Goal: Information Seeking & Learning: Learn about a topic

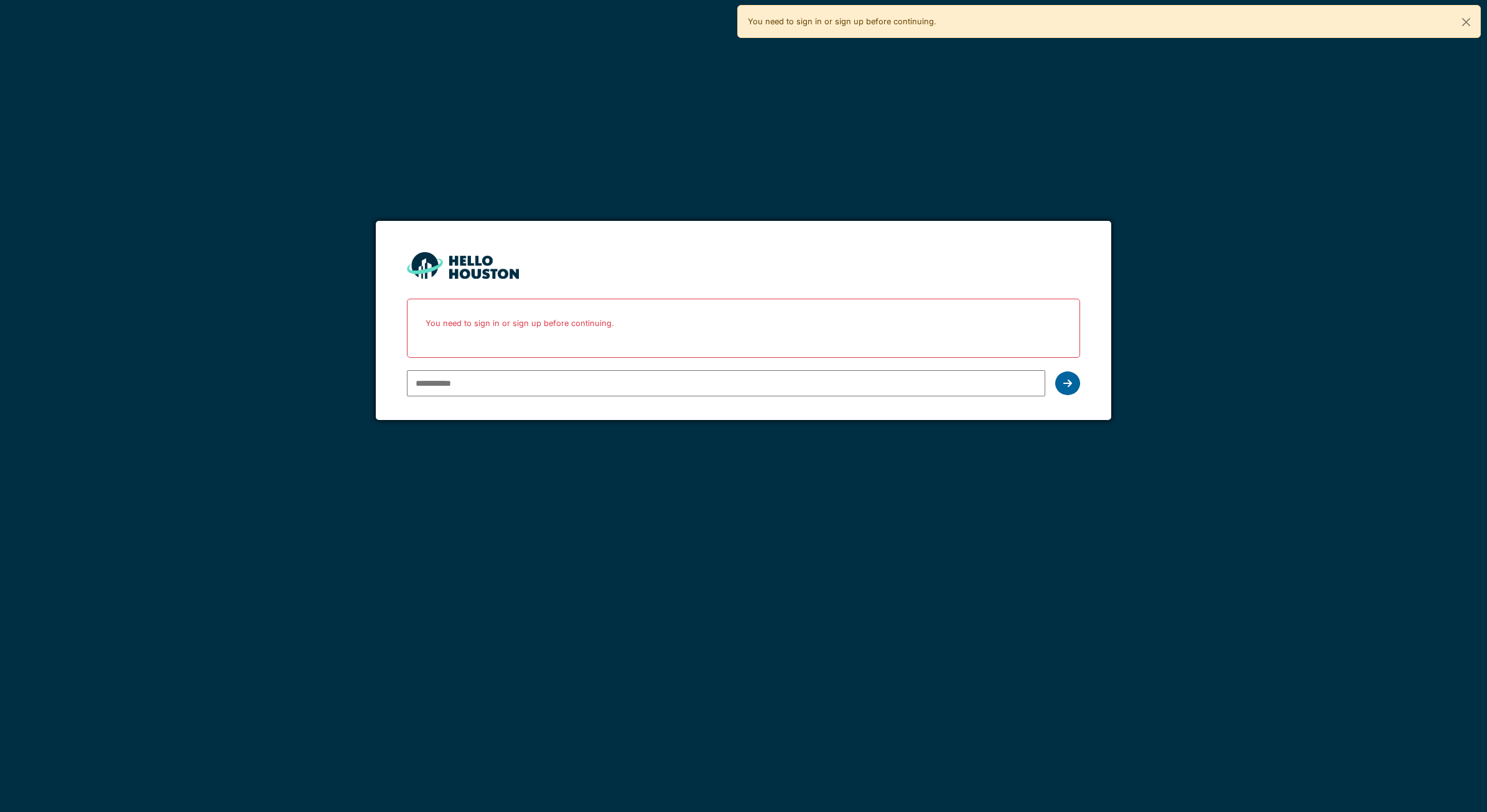
type input "**********"
click at [1062, 380] on div at bounding box center [1067, 384] width 25 height 24
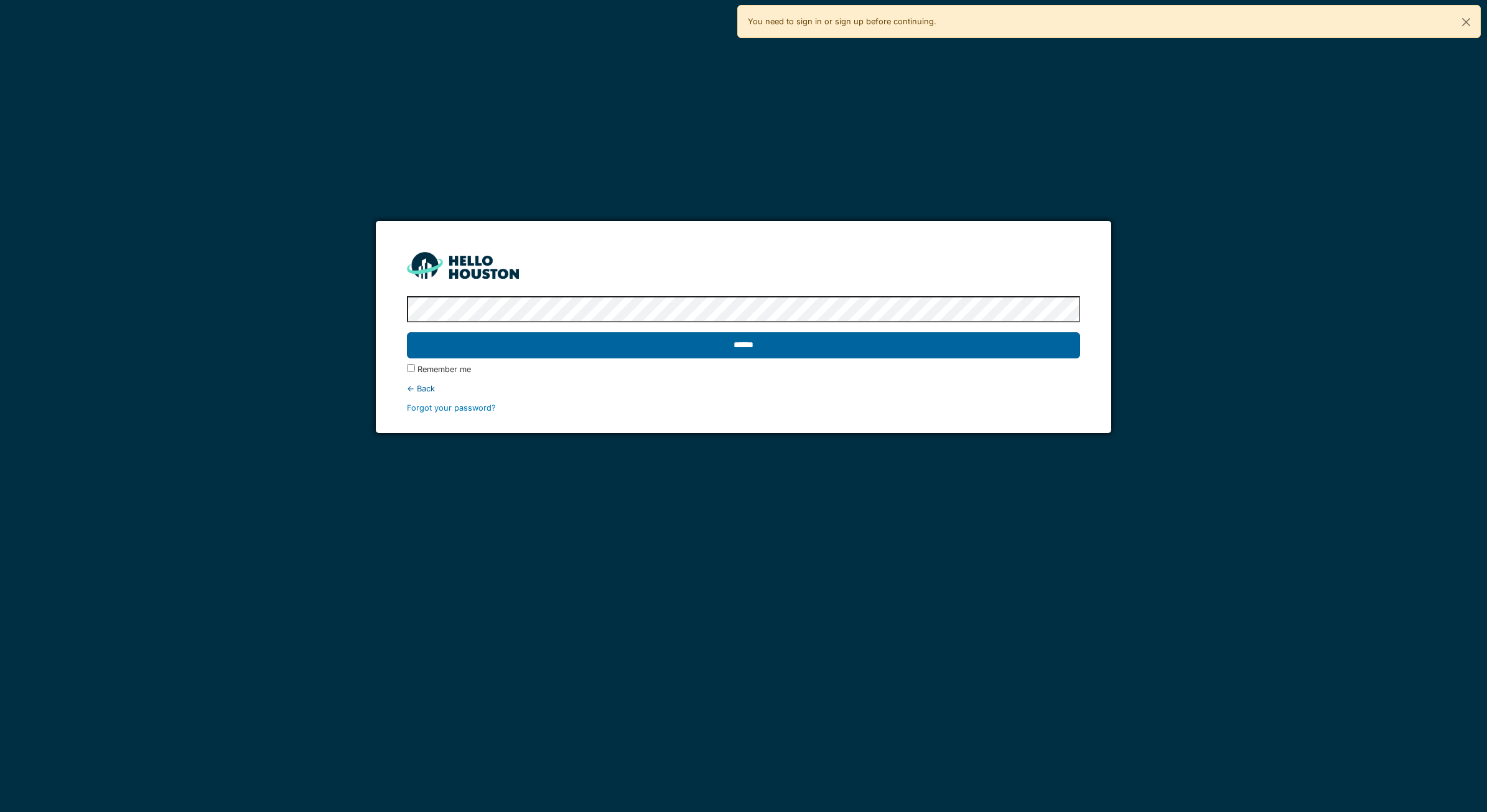
click at [789, 356] on input "******" at bounding box center [743, 345] width 673 height 26
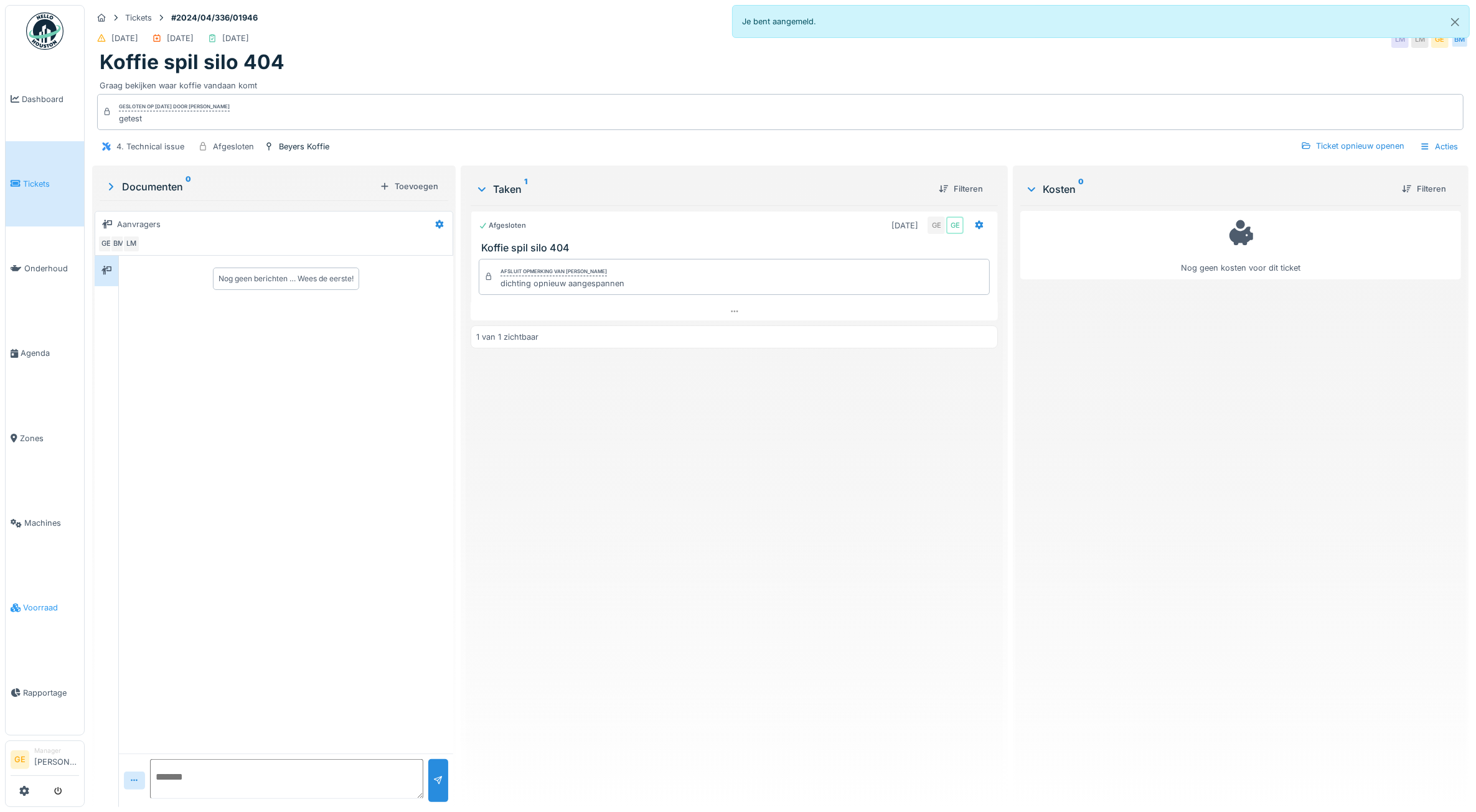
click at [35, 601] on span "Voorraad" at bounding box center [51, 607] width 56 height 12
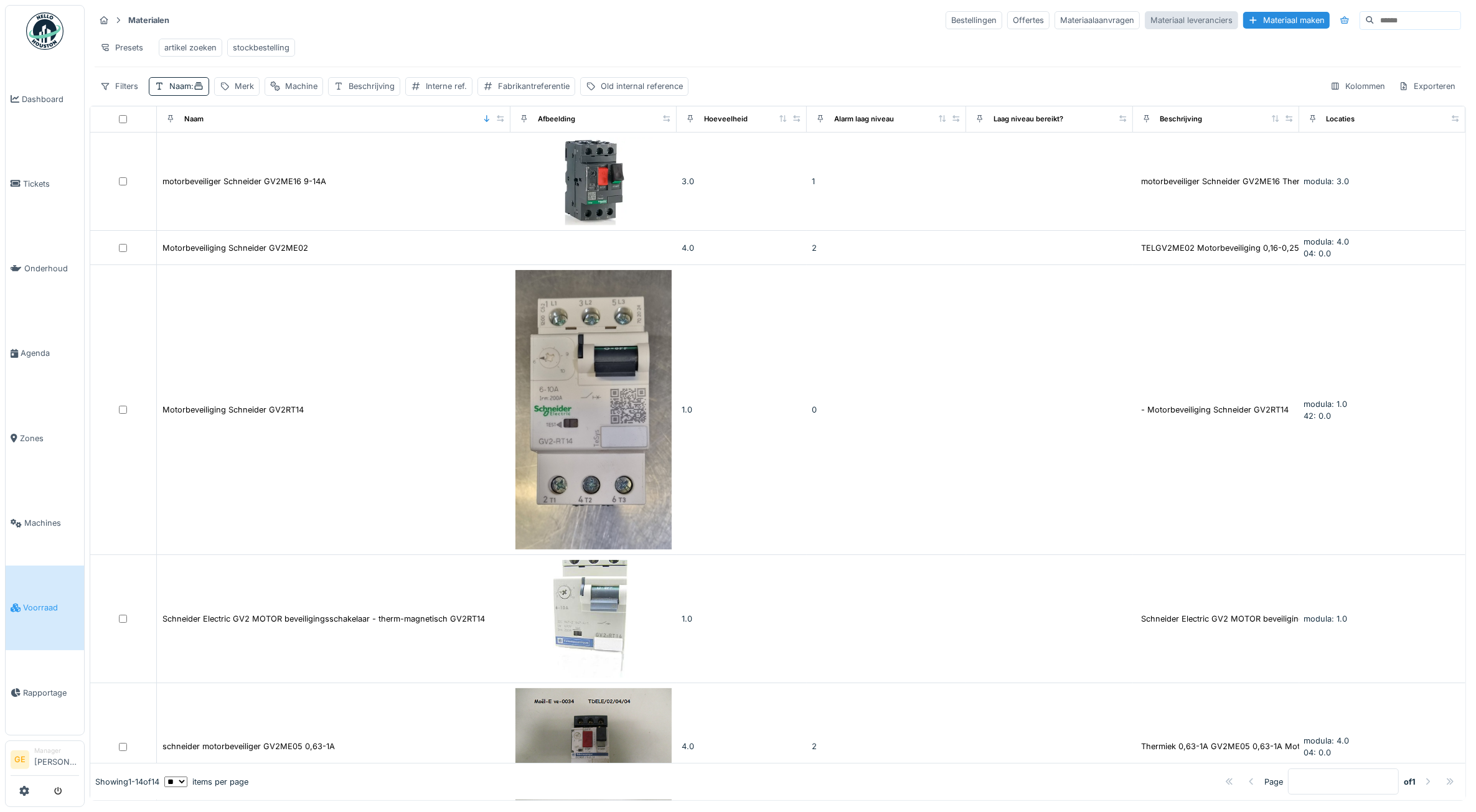
click at [1144, 22] on div "Materiaal leveranciers" at bounding box center [1191, 20] width 94 height 18
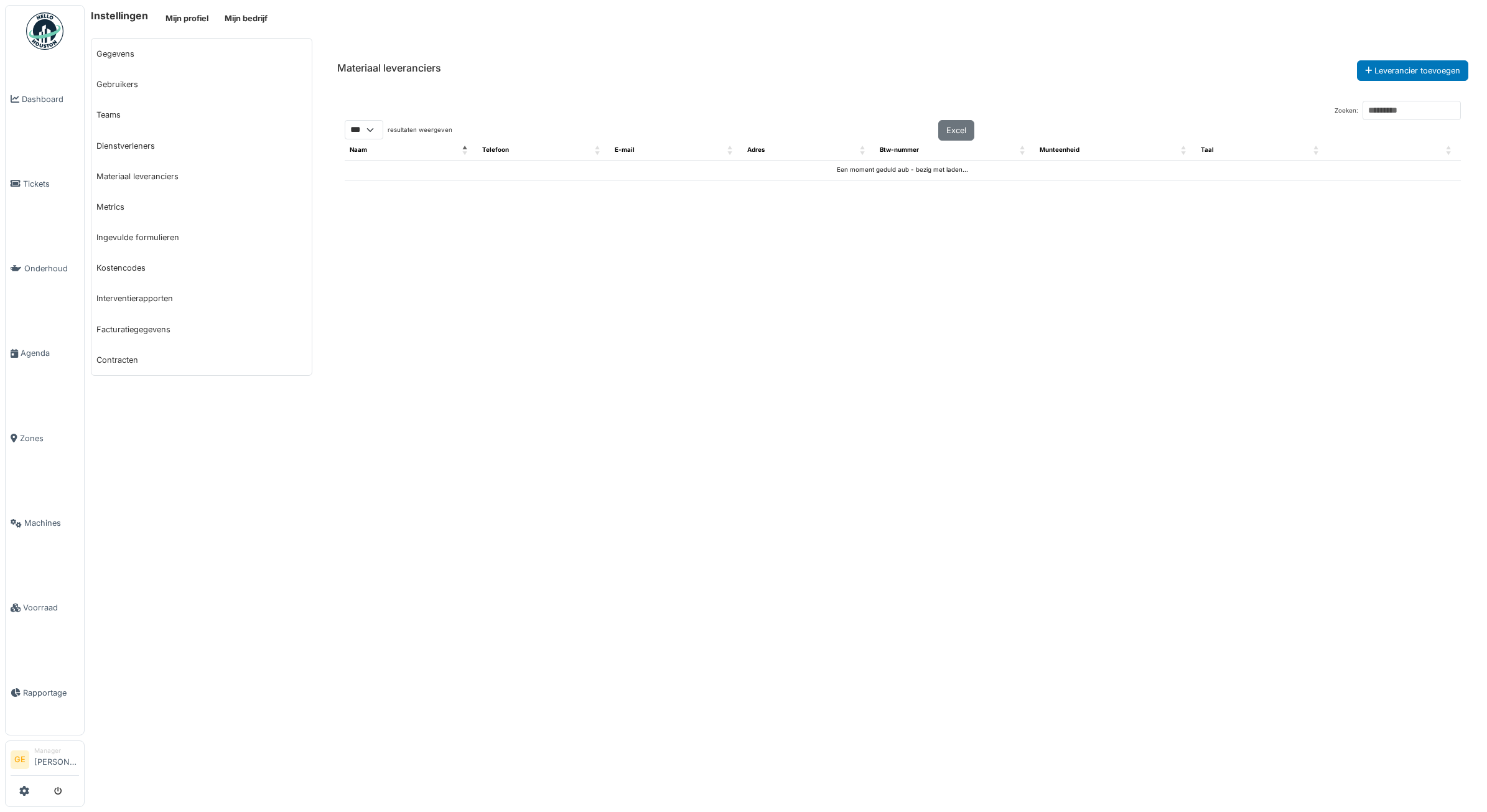
select select "***"
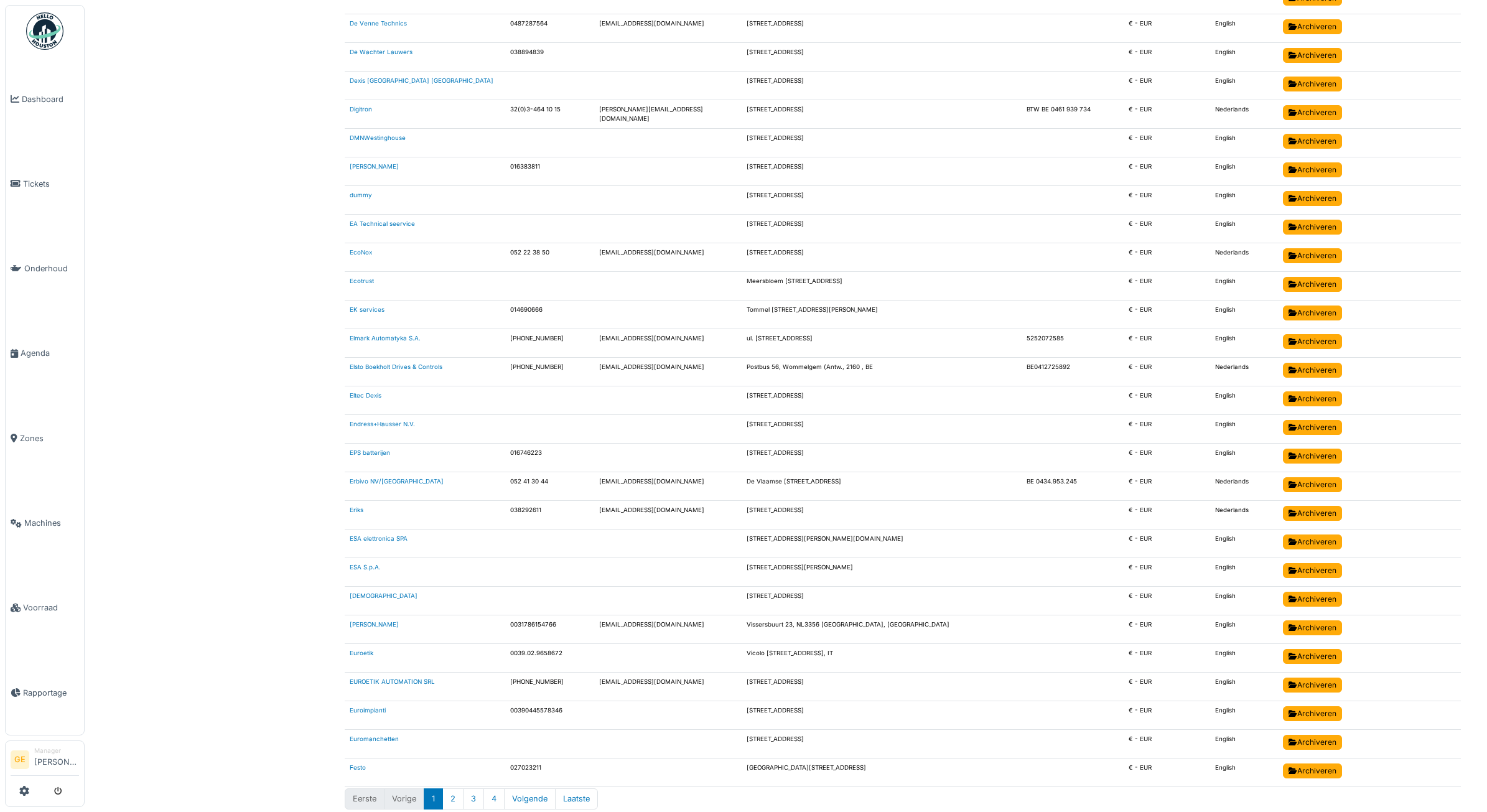
scroll to position [2316, 0]
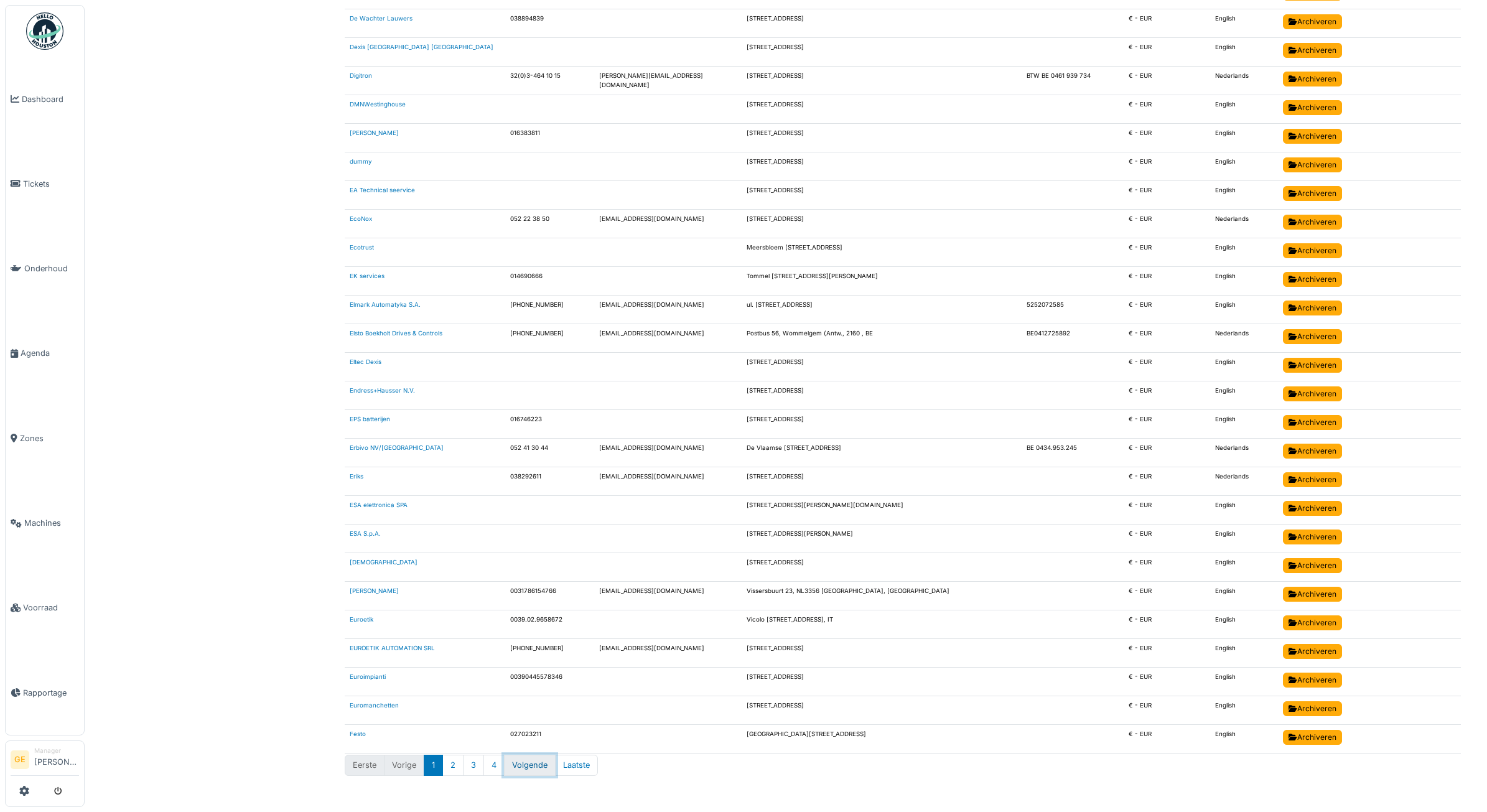
click at [531, 761] on button "Volgende" at bounding box center [529, 766] width 52 height 21
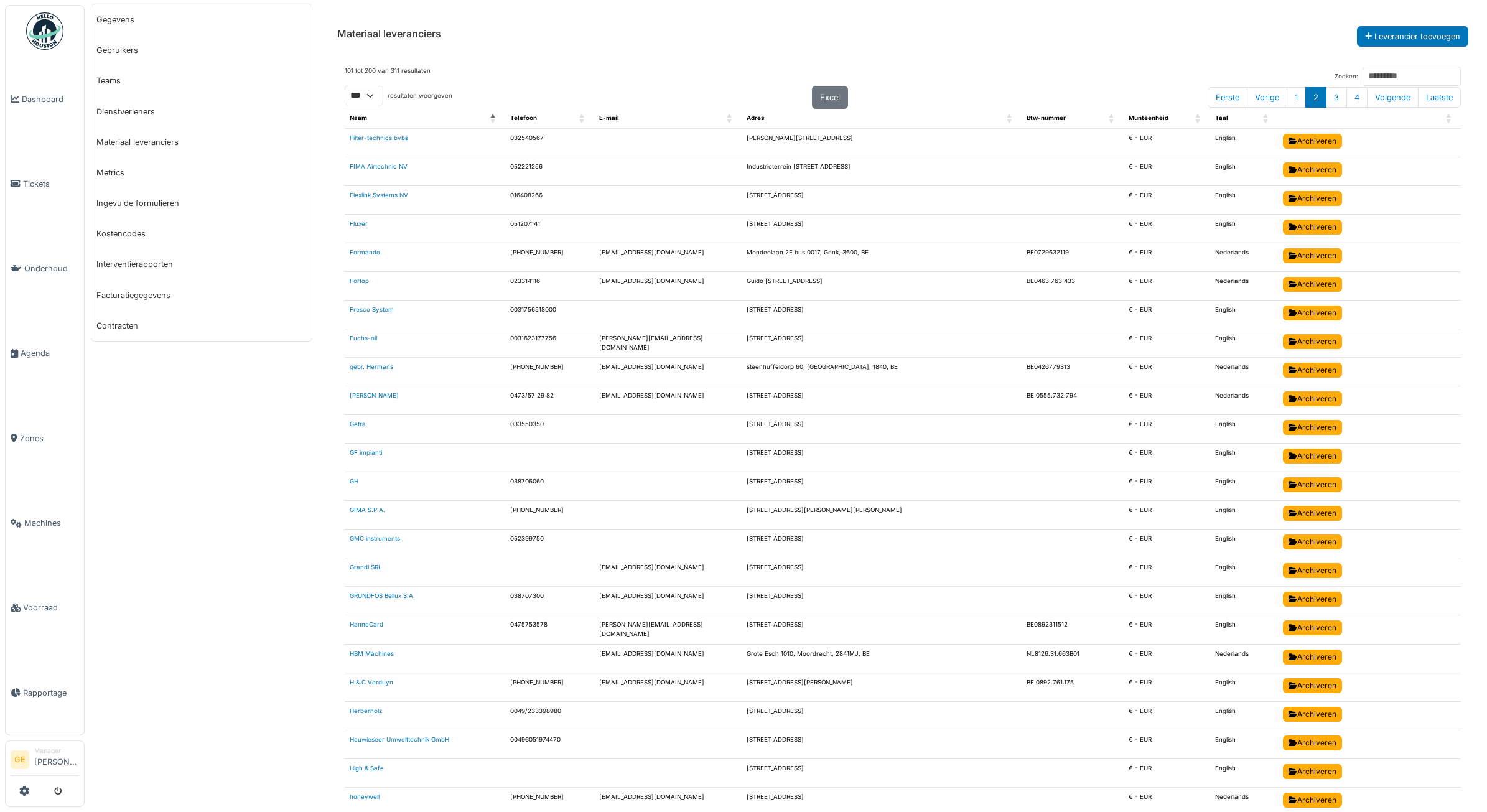
scroll to position [0, 0]
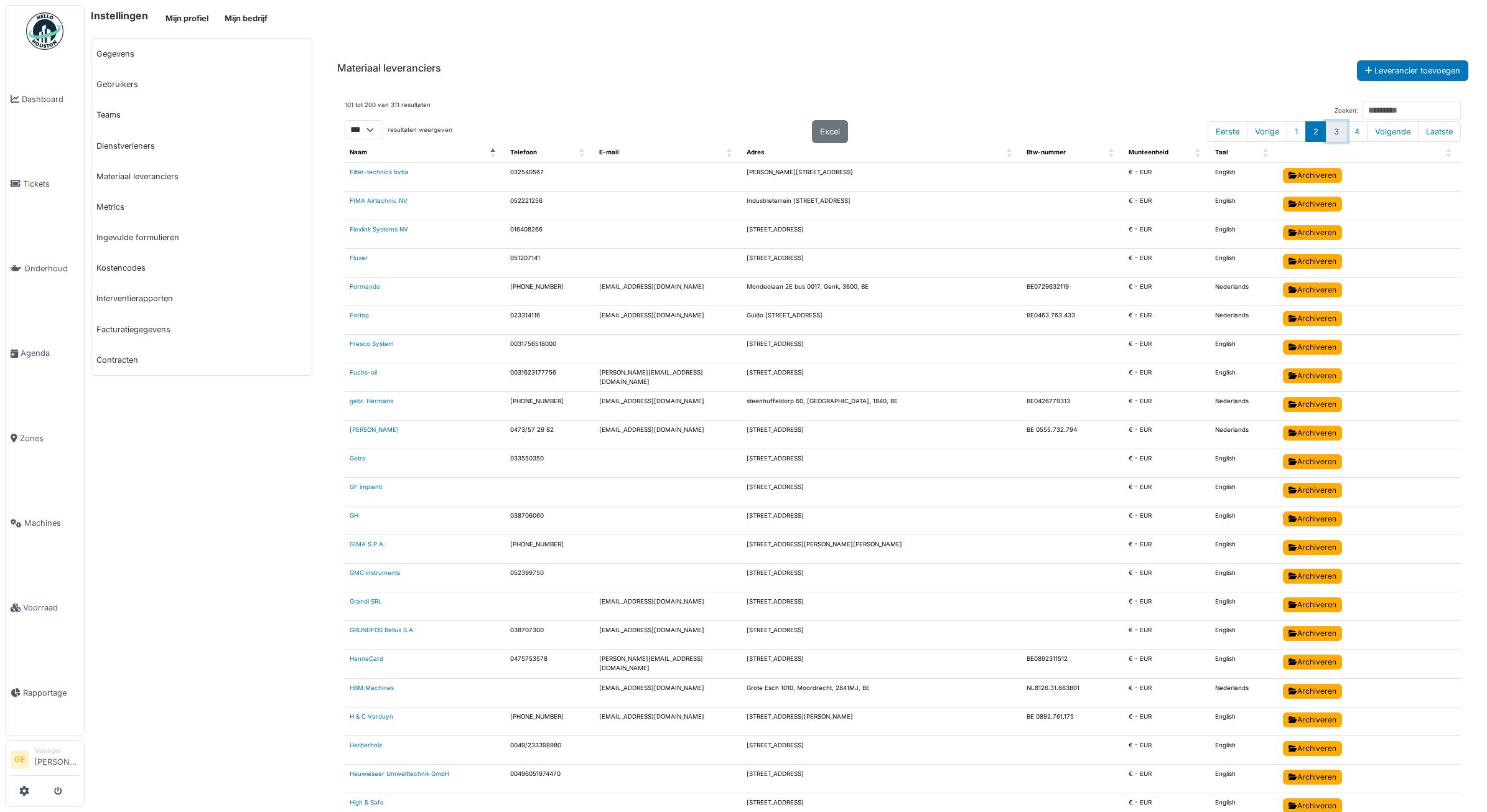
click at [1326, 135] on button "3" at bounding box center [1336, 132] width 21 height 21
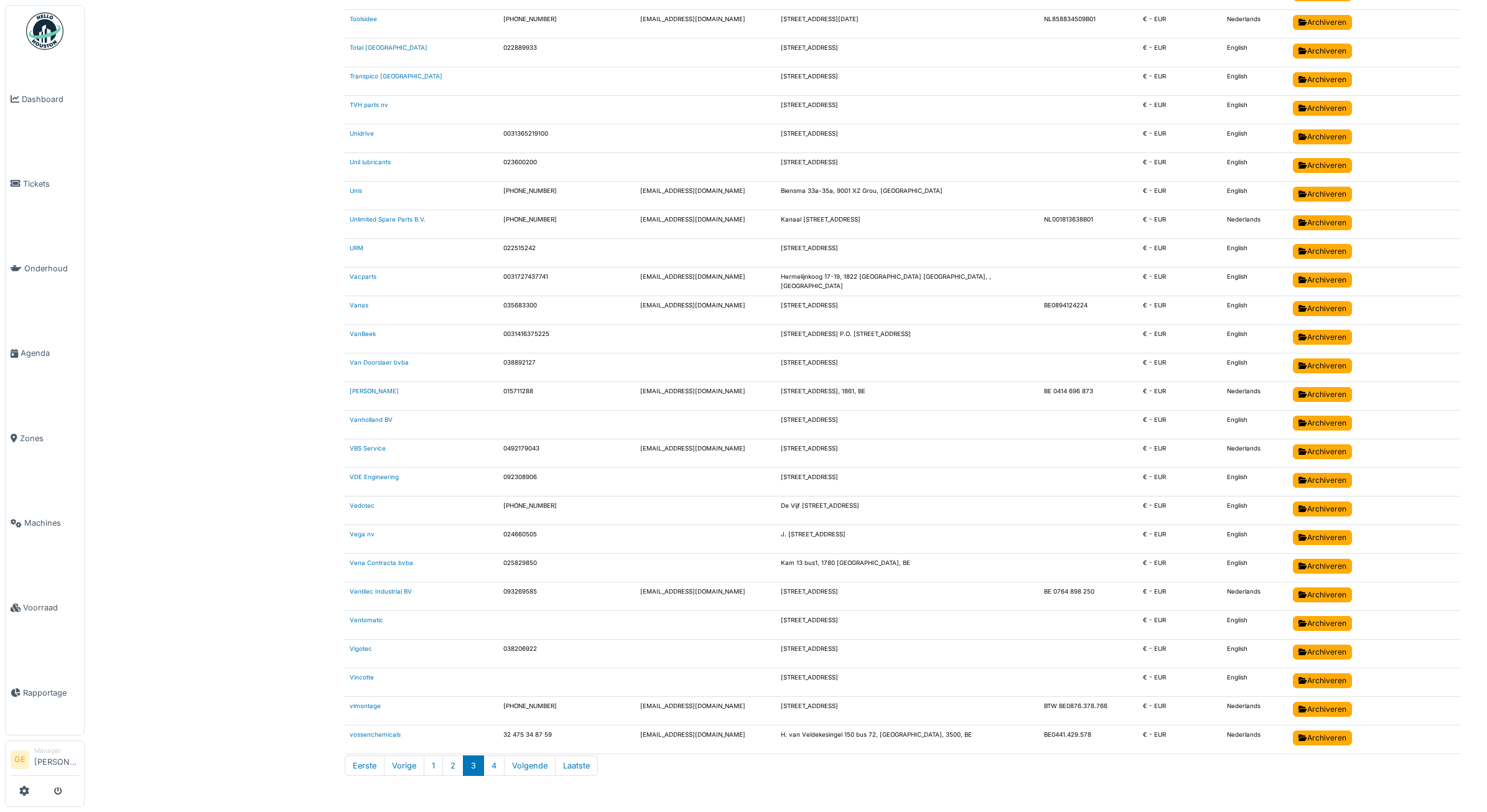
scroll to position [2316, 0]
click at [501, 770] on button "4" at bounding box center [494, 766] width 21 height 21
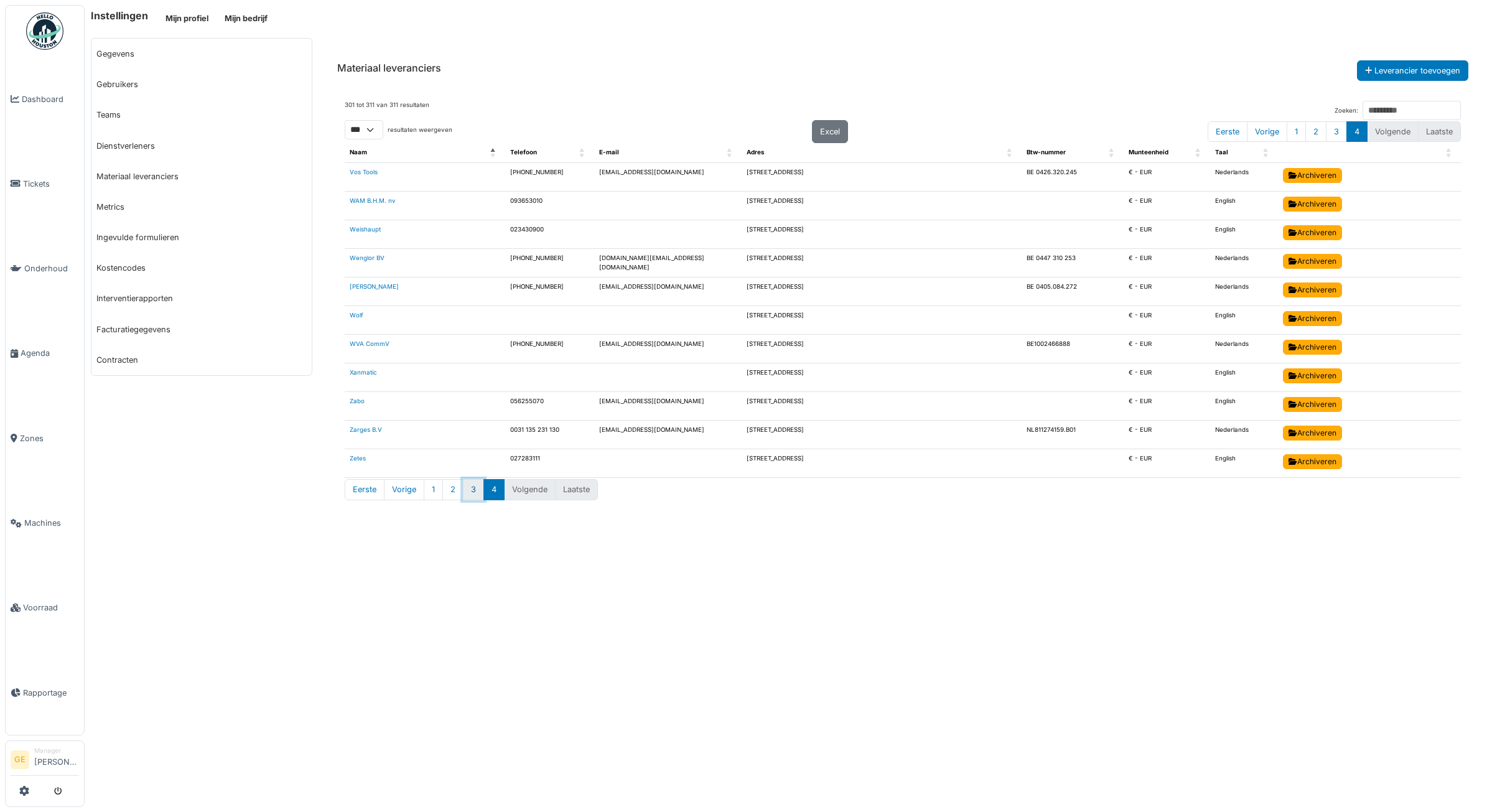
click at [473, 496] on button "3" at bounding box center [473, 489] width 21 height 21
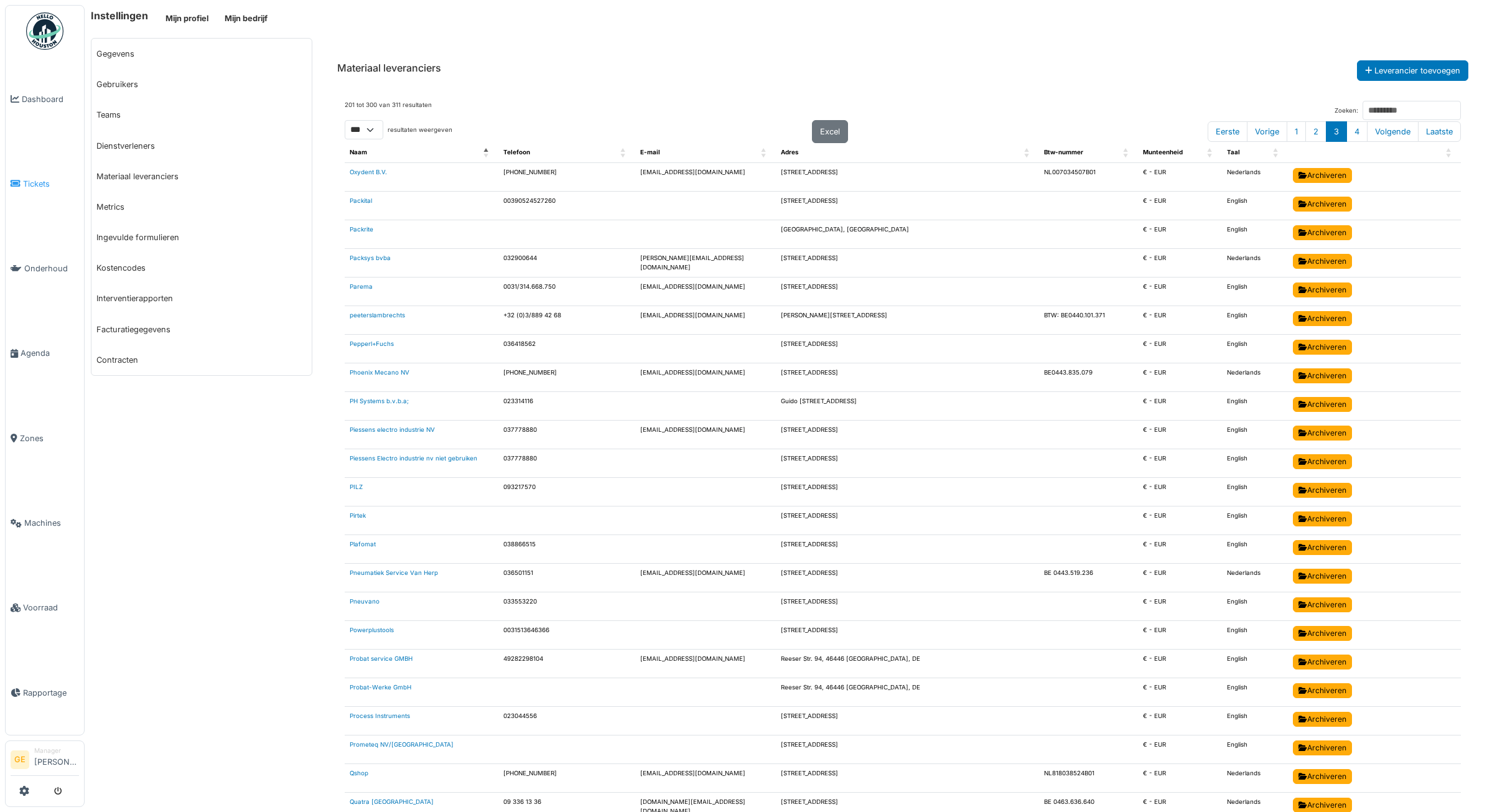
click at [32, 181] on span "Tickets" at bounding box center [51, 183] width 56 height 12
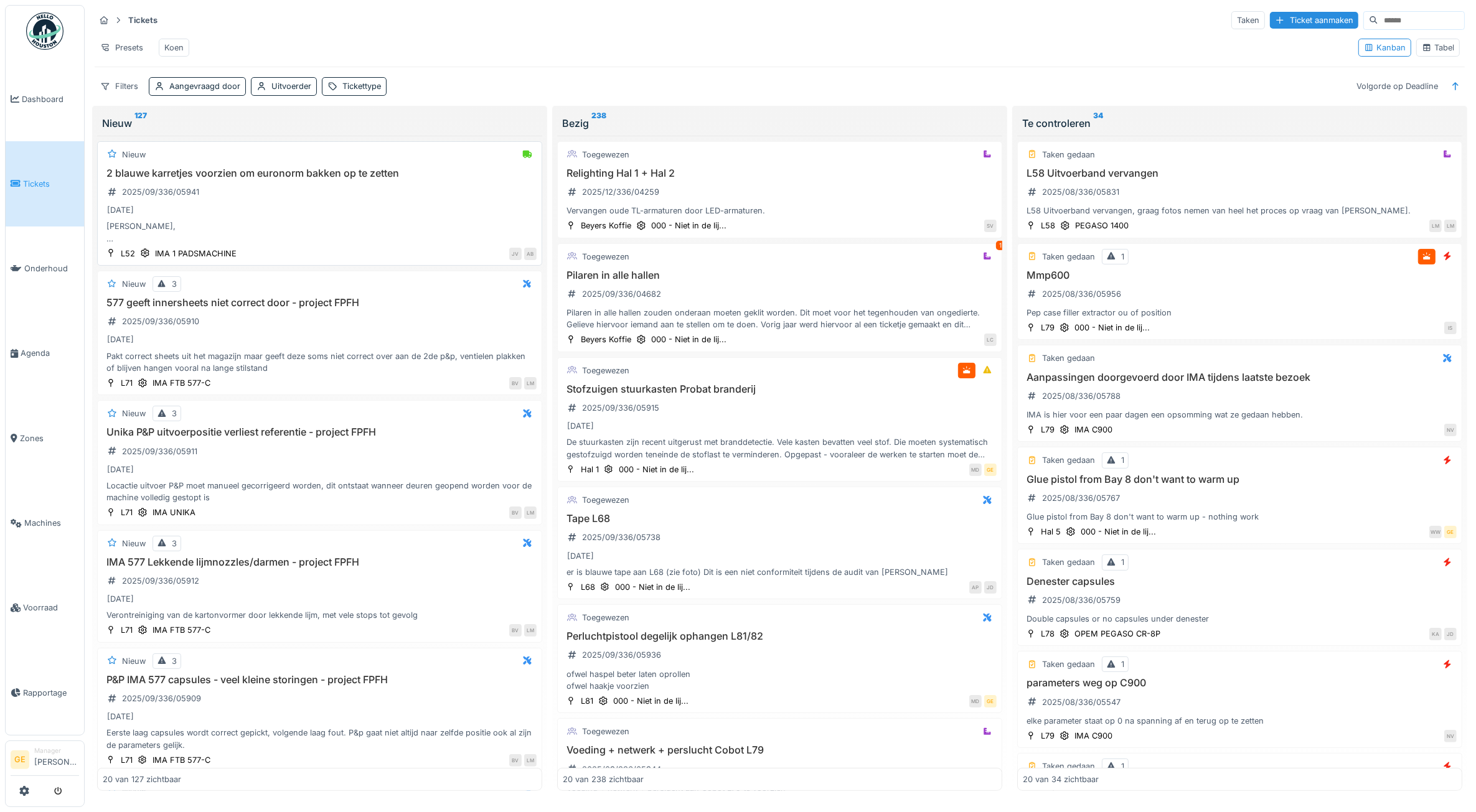
click at [383, 218] on div "19-9-2025" at bounding box center [320, 210] width 434 height 15
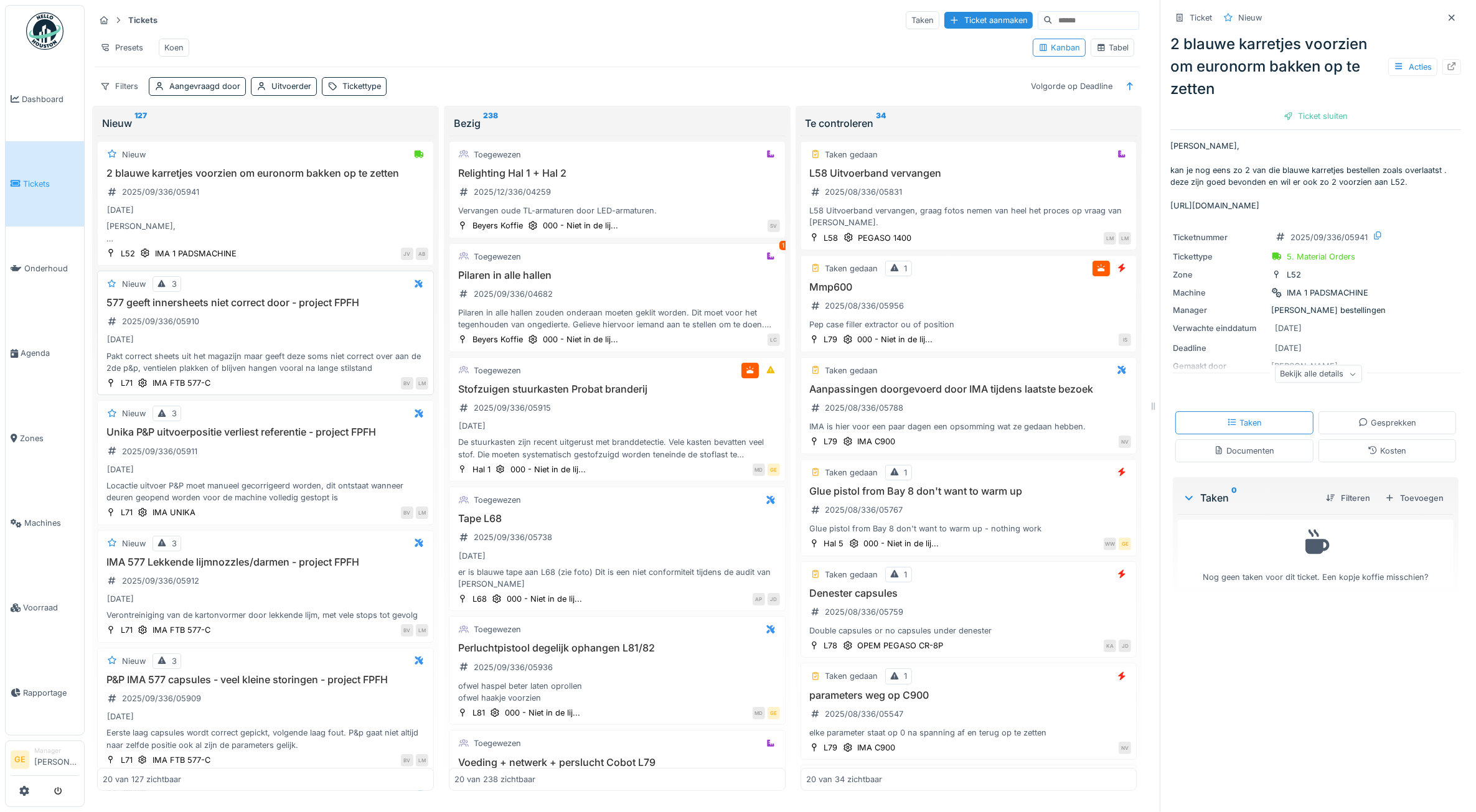
click at [337, 348] on div "12-9-2025" at bounding box center [265, 339] width 325 height 15
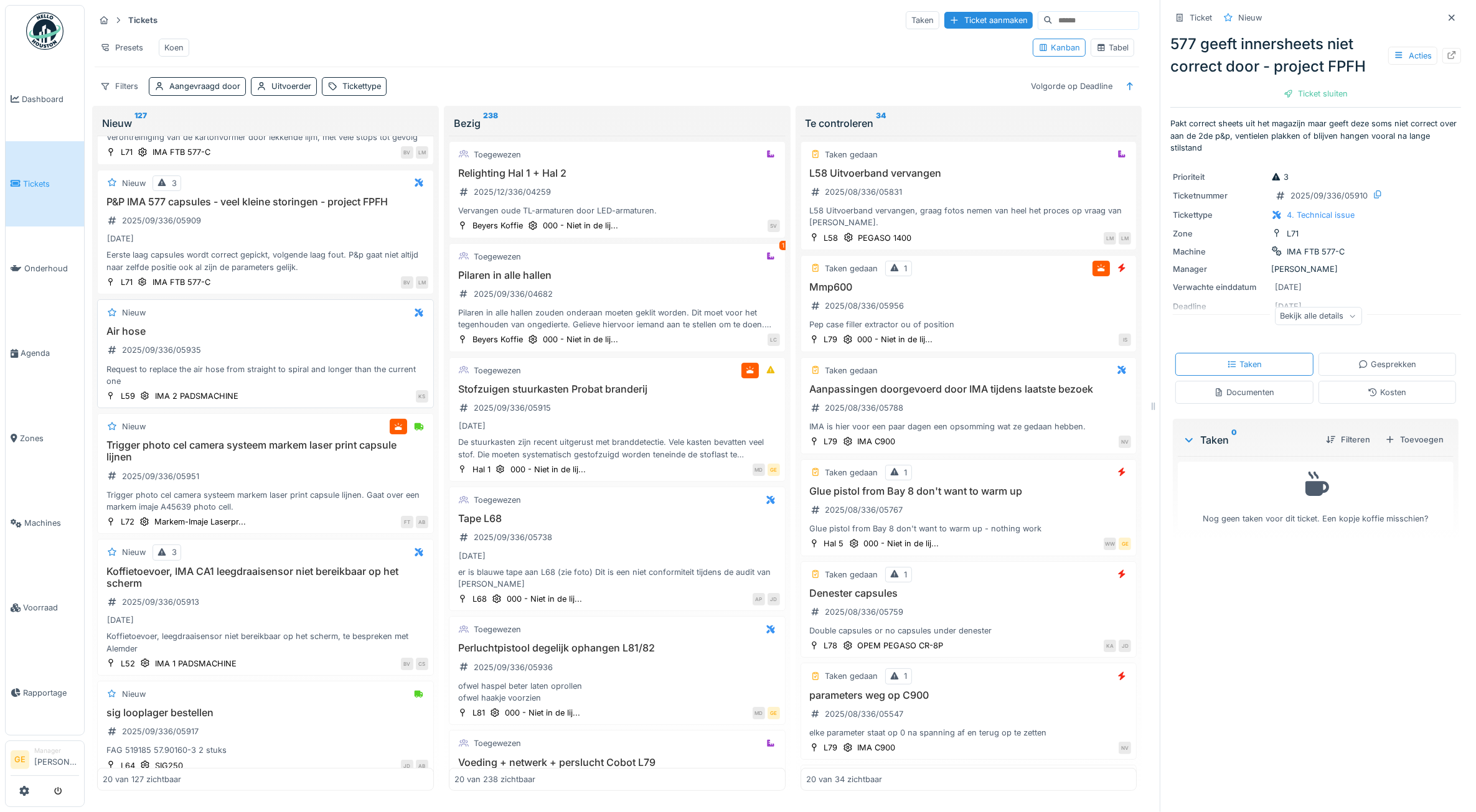
scroll to position [467, 0]
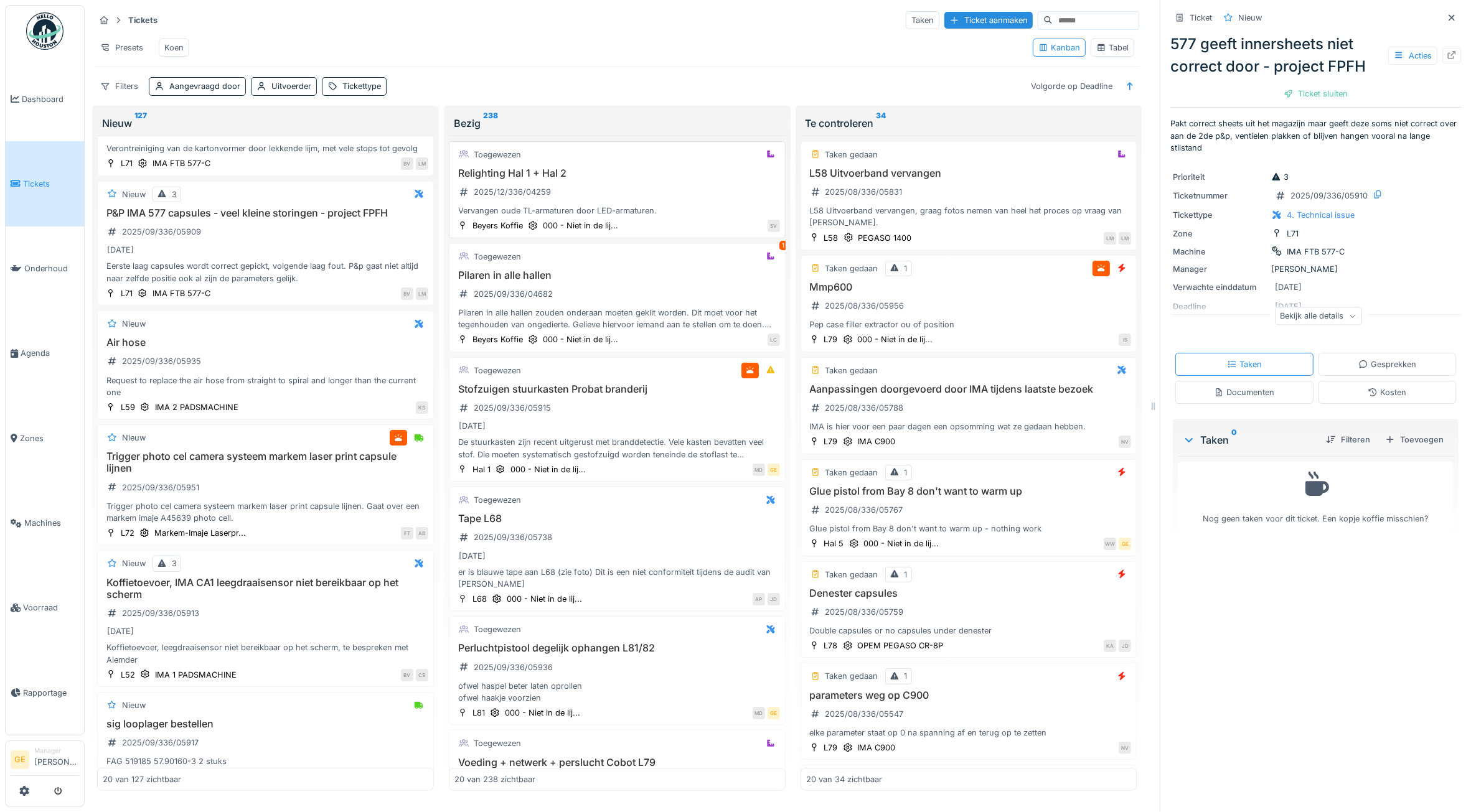
click at [624, 179] on h3 "Relighting Hal 1 + Hal 2" at bounding box center [617, 173] width 325 height 12
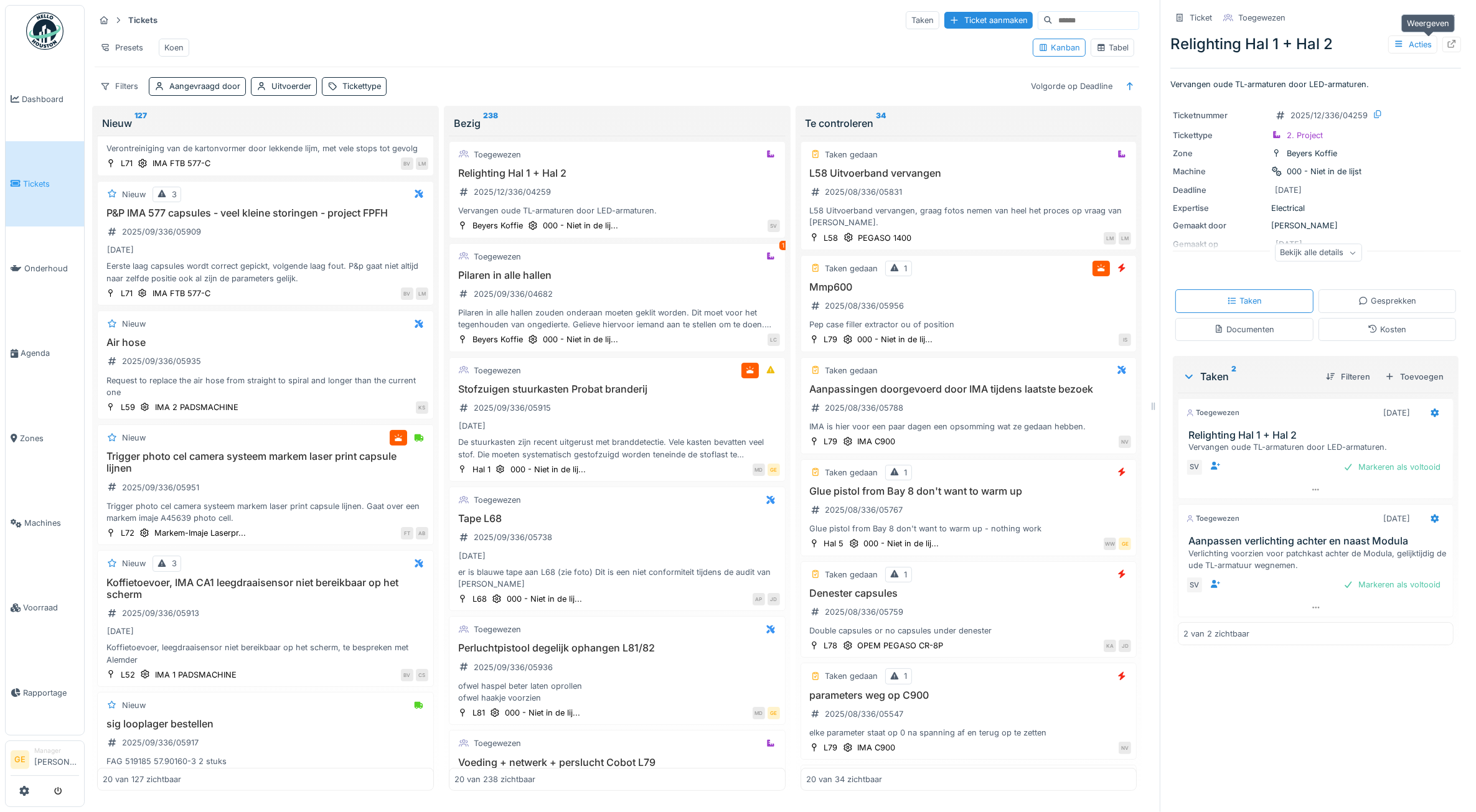
click at [1446, 43] on icon at bounding box center [1451, 44] width 10 height 8
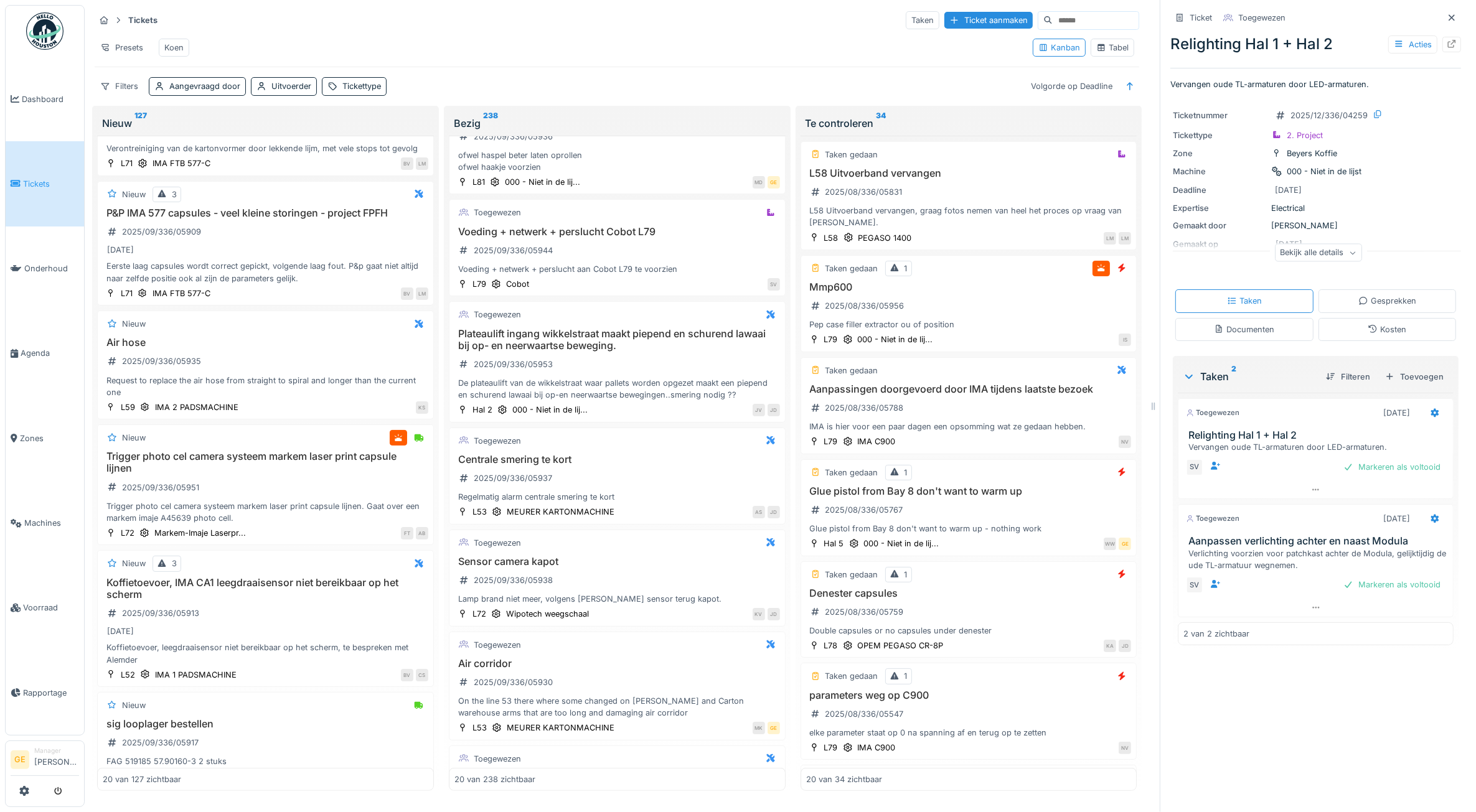
scroll to position [545, 0]
